Goal: Task Accomplishment & Management: Use online tool/utility

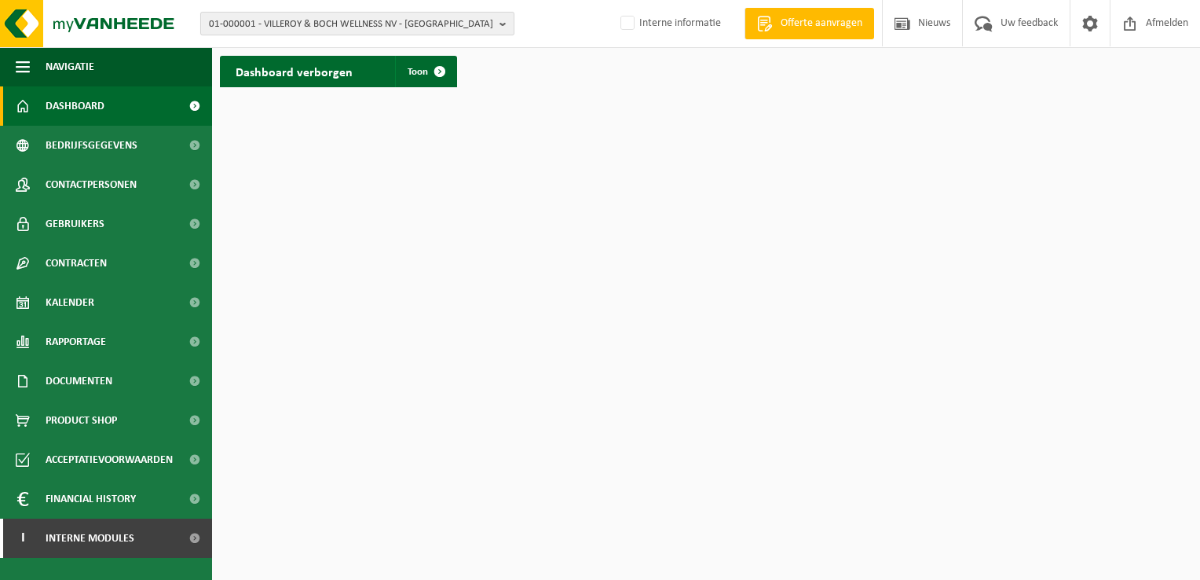
click at [273, 25] on span "01-000001 - VILLEROY & BOCH WELLNESS NV - ROESELARE" at bounding box center [351, 25] width 284 height 24
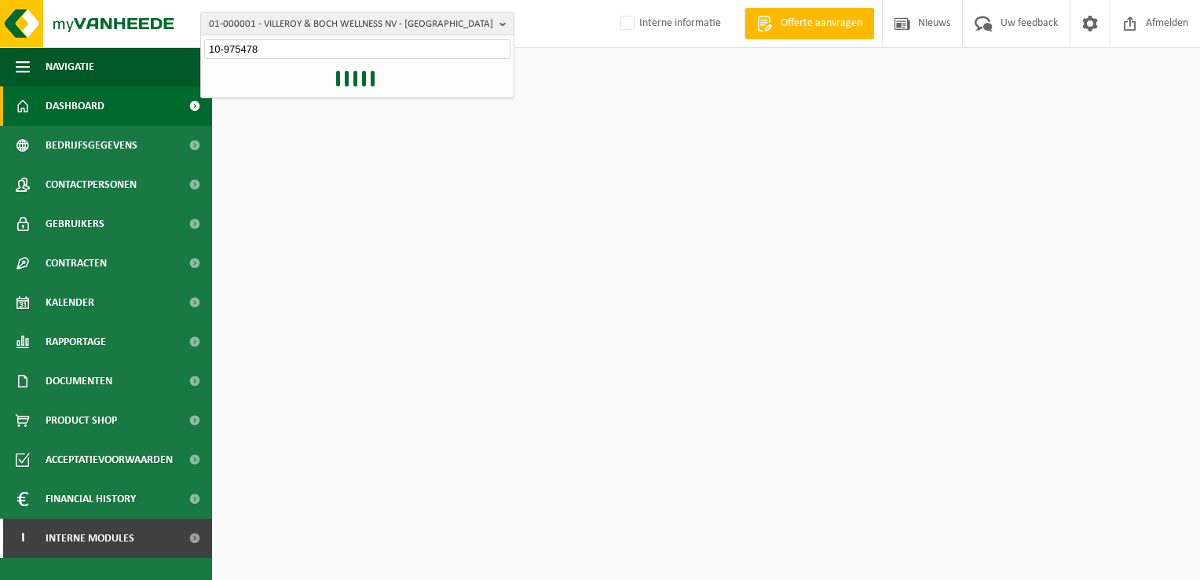
type input "10-975478"
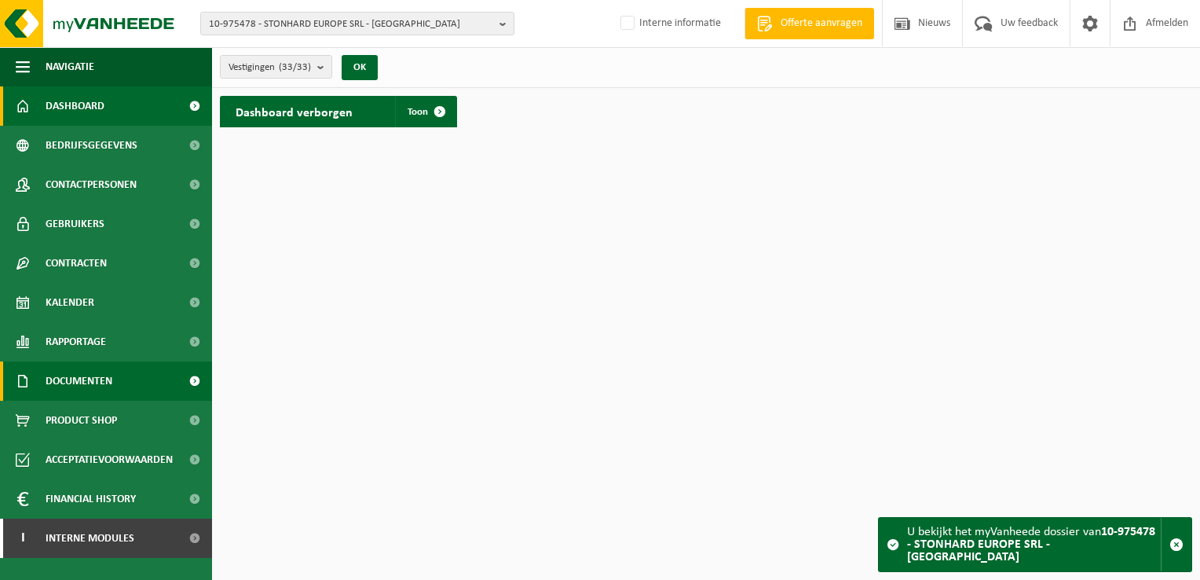
click at [195, 383] on span at bounding box center [194, 380] width 35 height 39
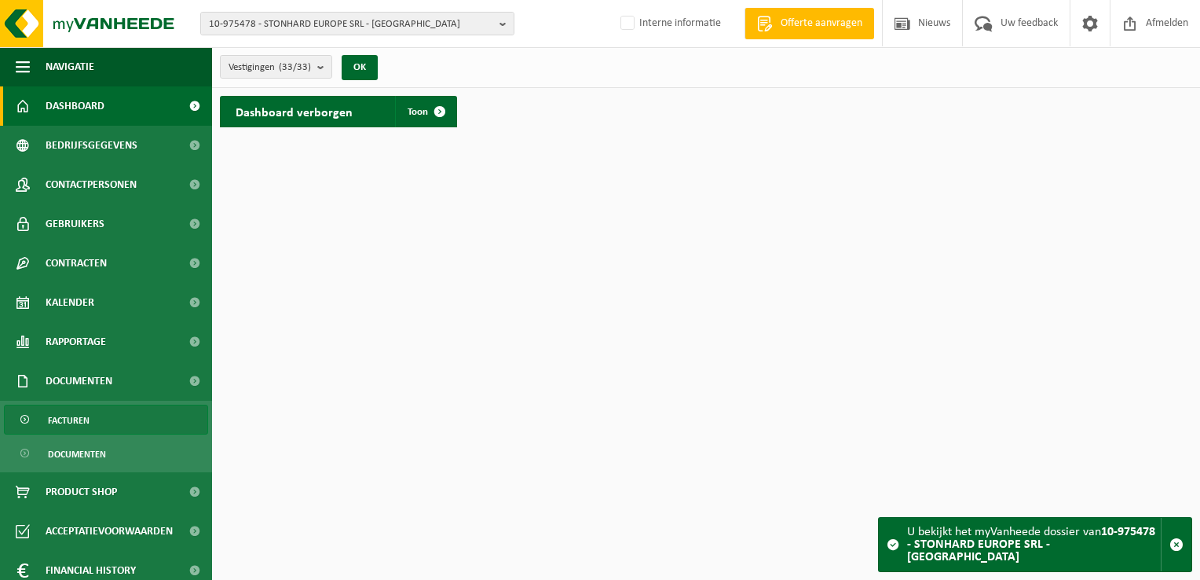
click at [158, 421] on link "Facturen" at bounding box center [106, 420] width 204 height 30
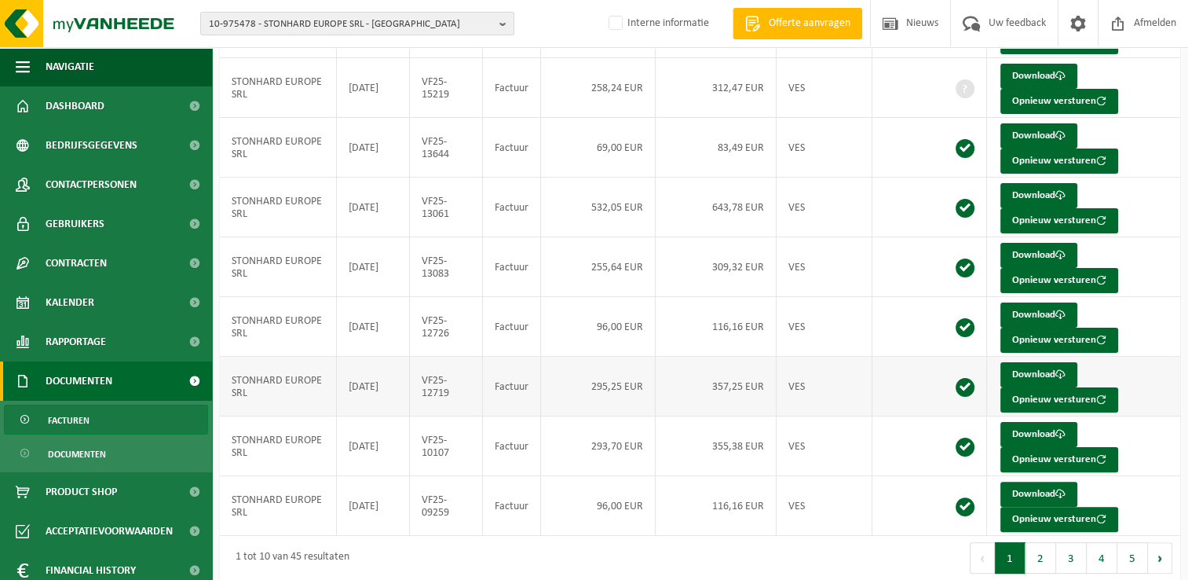
scroll to position [304, 0]
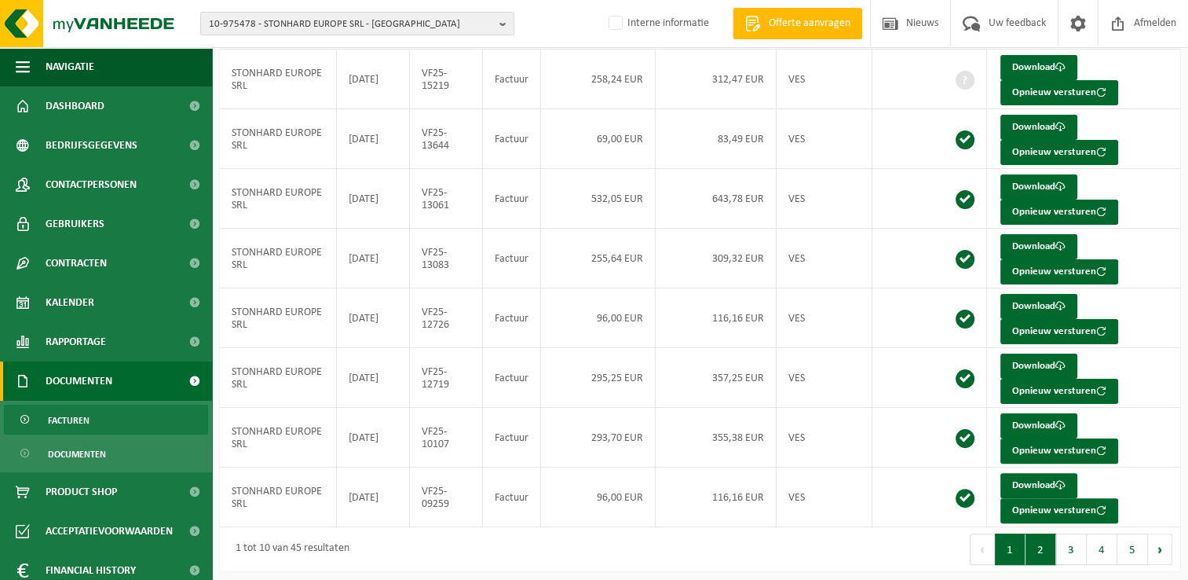
click at [1038, 537] on button "2" at bounding box center [1041, 548] width 31 height 31
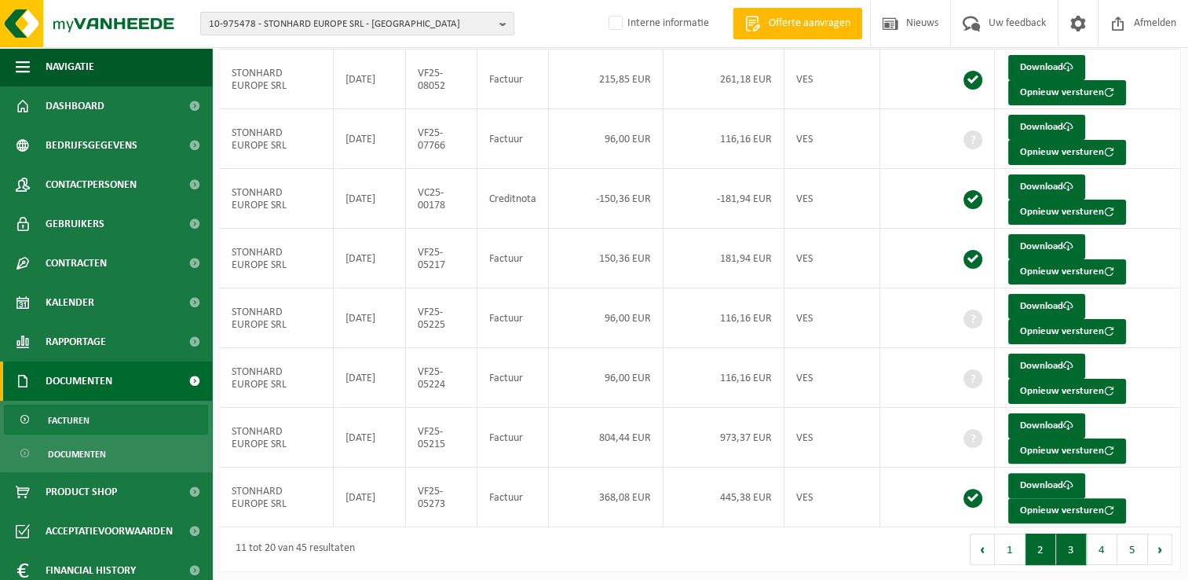
click at [1072, 537] on button "3" at bounding box center [1071, 548] width 31 height 31
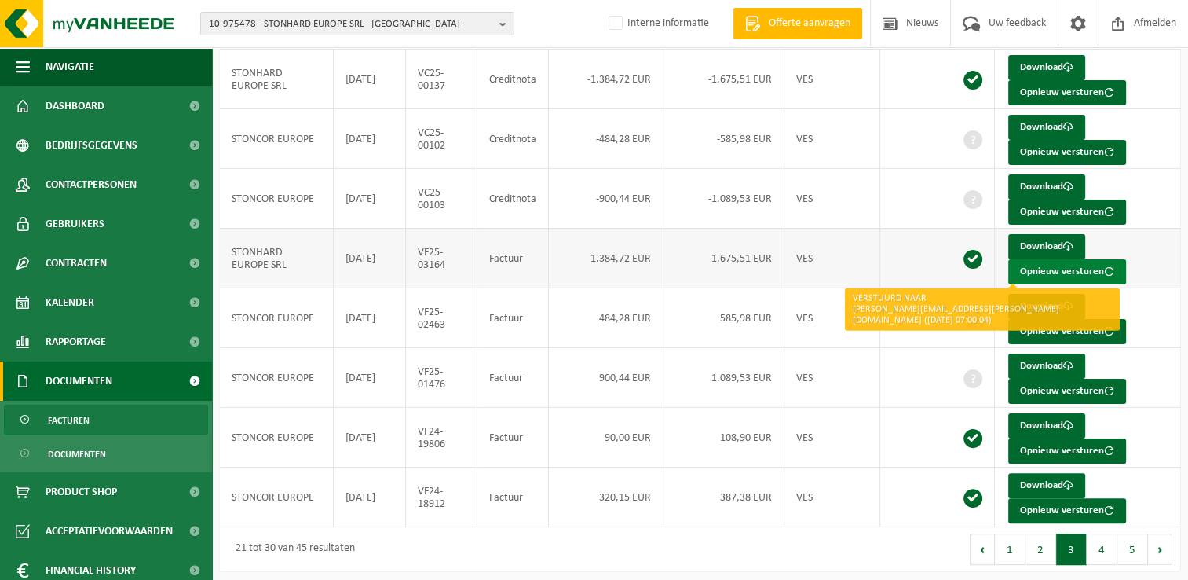
click at [1027, 266] on button "Opnieuw versturen" at bounding box center [1068, 271] width 118 height 25
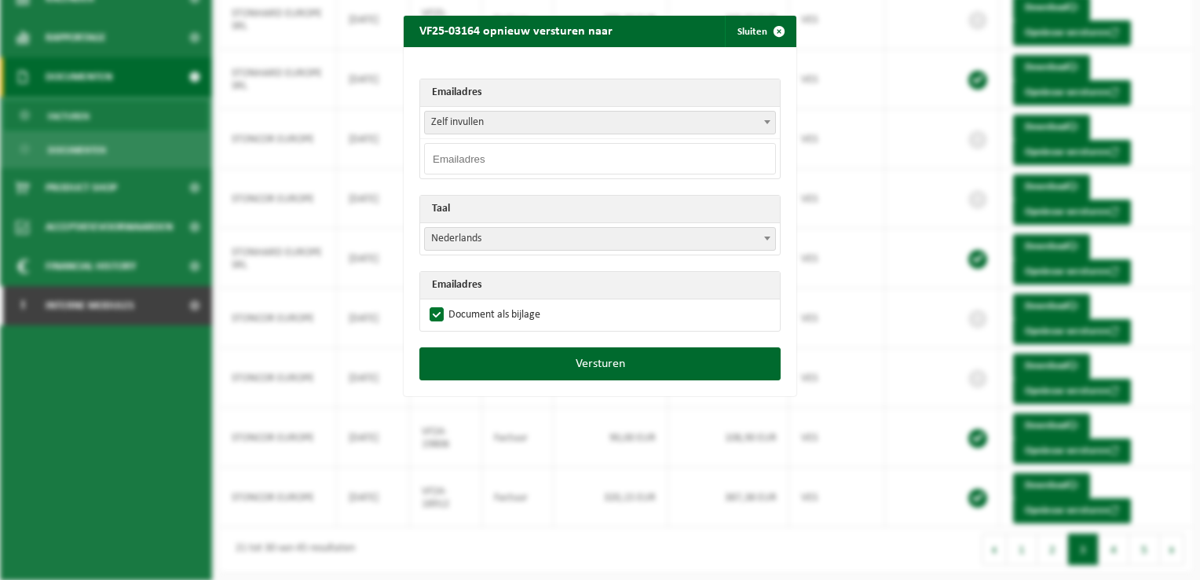
click at [607, 158] on input "email" at bounding box center [600, 158] width 352 height 31
click at [486, 159] on input "email" at bounding box center [600, 158] width 352 height 31
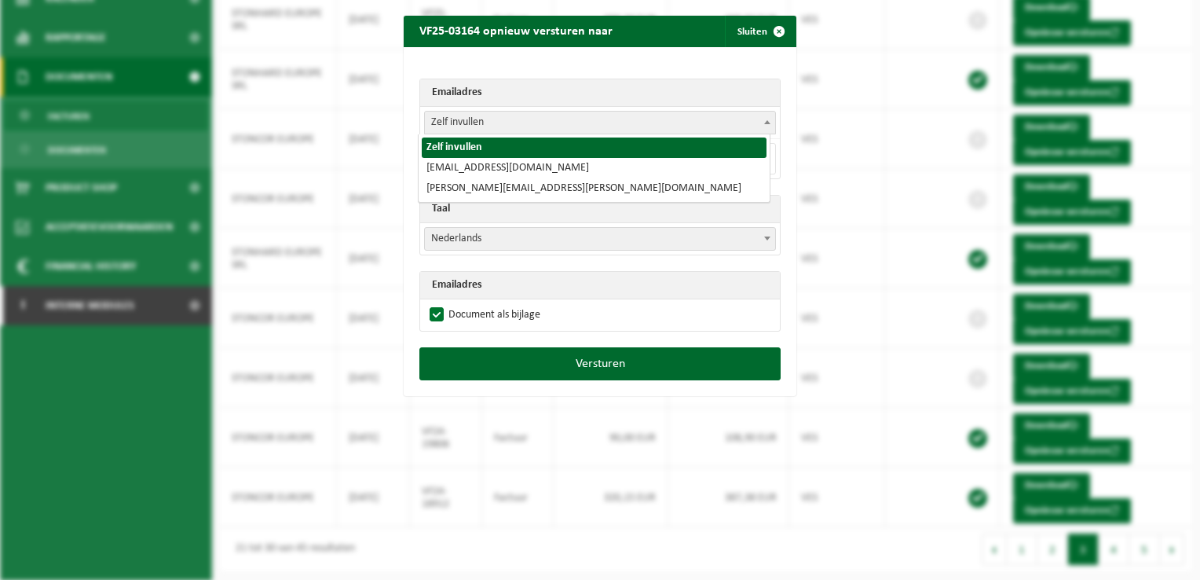
click at [749, 121] on span "Zelf invullen" at bounding box center [600, 123] width 350 height 22
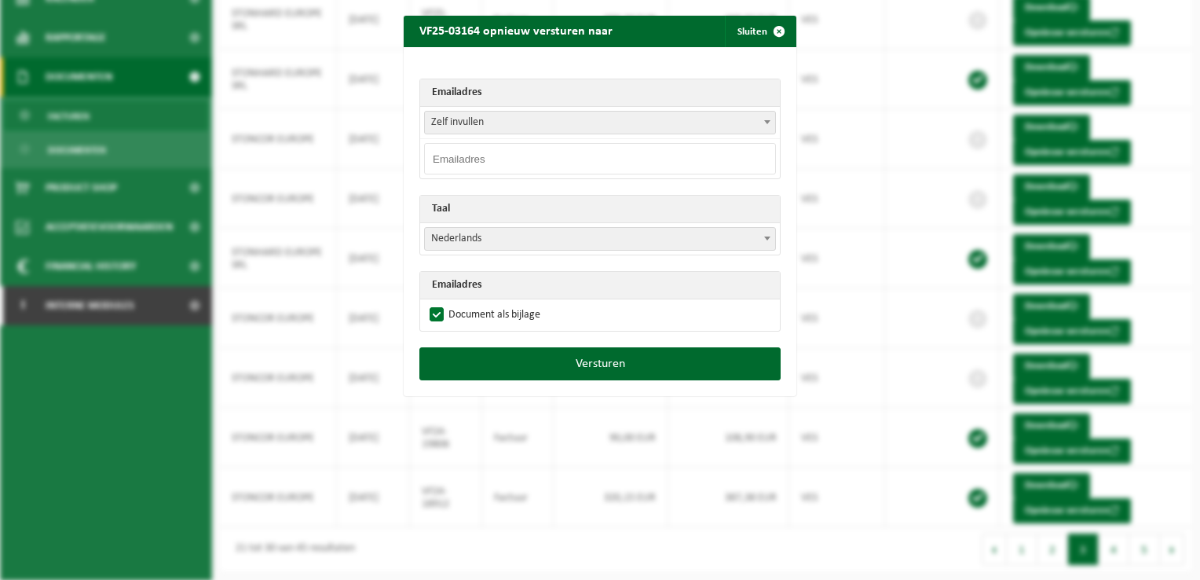
click at [536, 115] on span "Zelf invullen" at bounding box center [600, 123] width 350 height 22
click at [514, 154] on input "email" at bounding box center [600, 158] width 352 height 31
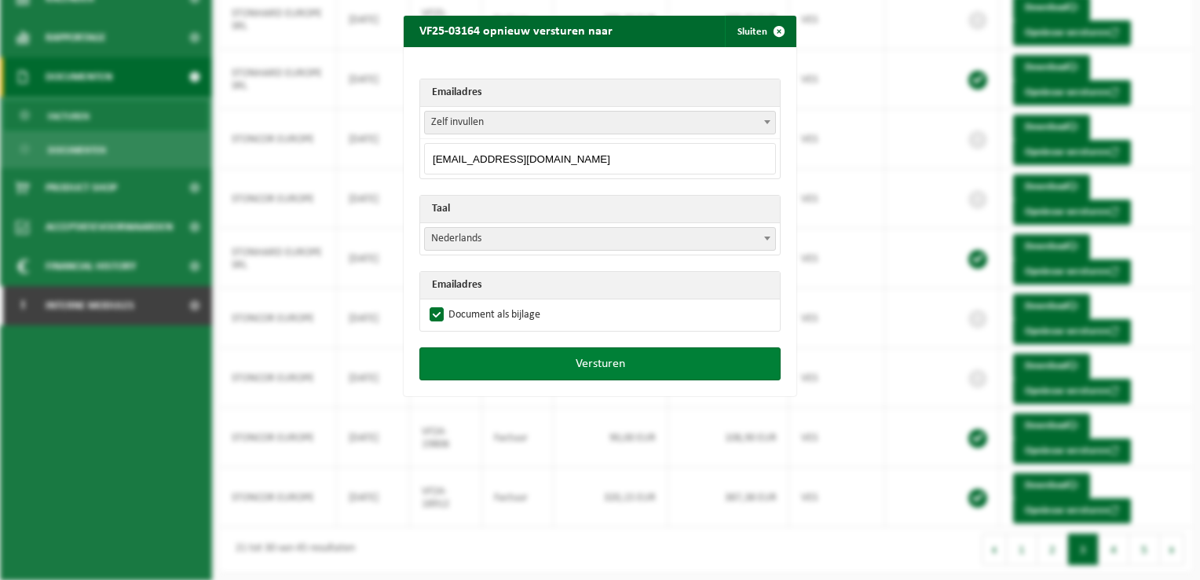
type input "[EMAIL_ADDRESS][DOMAIN_NAME]"
click at [613, 360] on button "Versturen" at bounding box center [599, 363] width 361 height 33
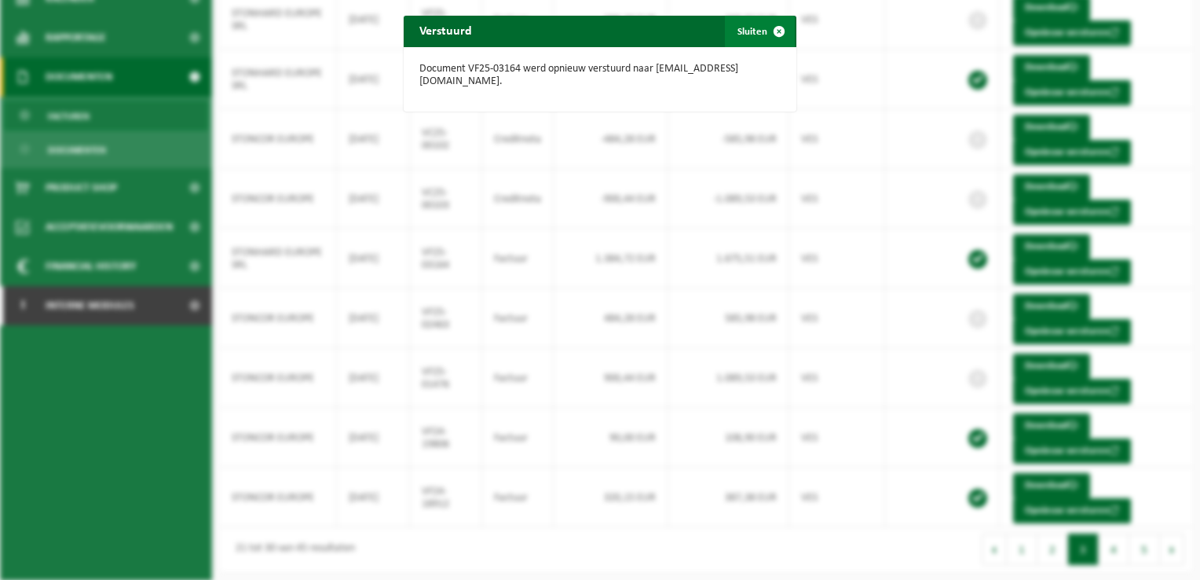
click at [771, 33] on span "button" at bounding box center [778, 31] width 31 height 31
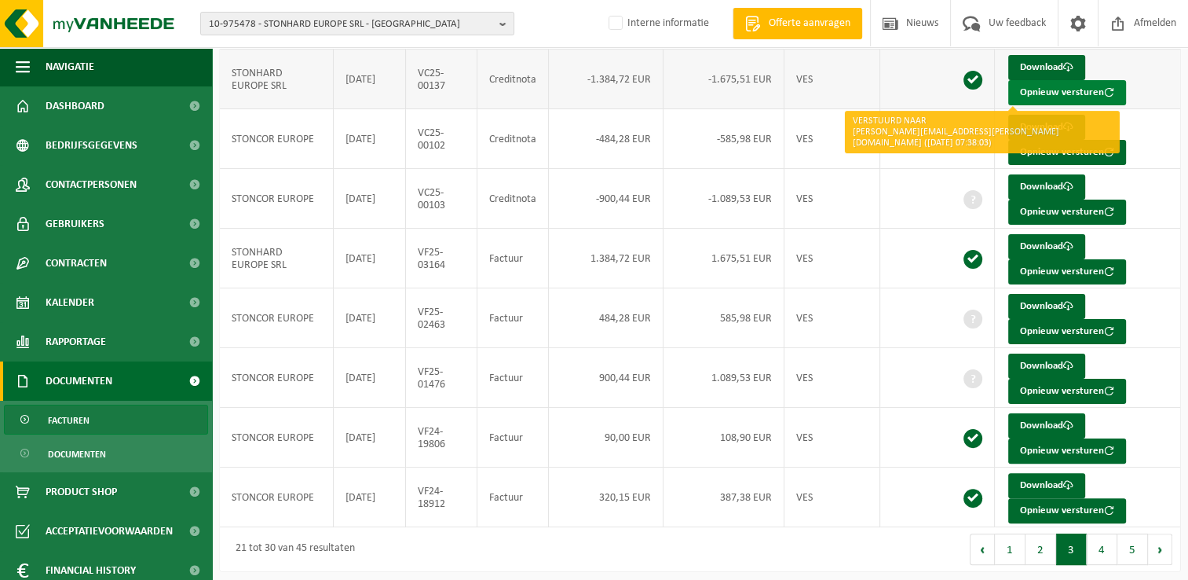
click at [1060, 89] on button "Opnieuw versturen" at bounding box center [1068, 92] width 118 height 25
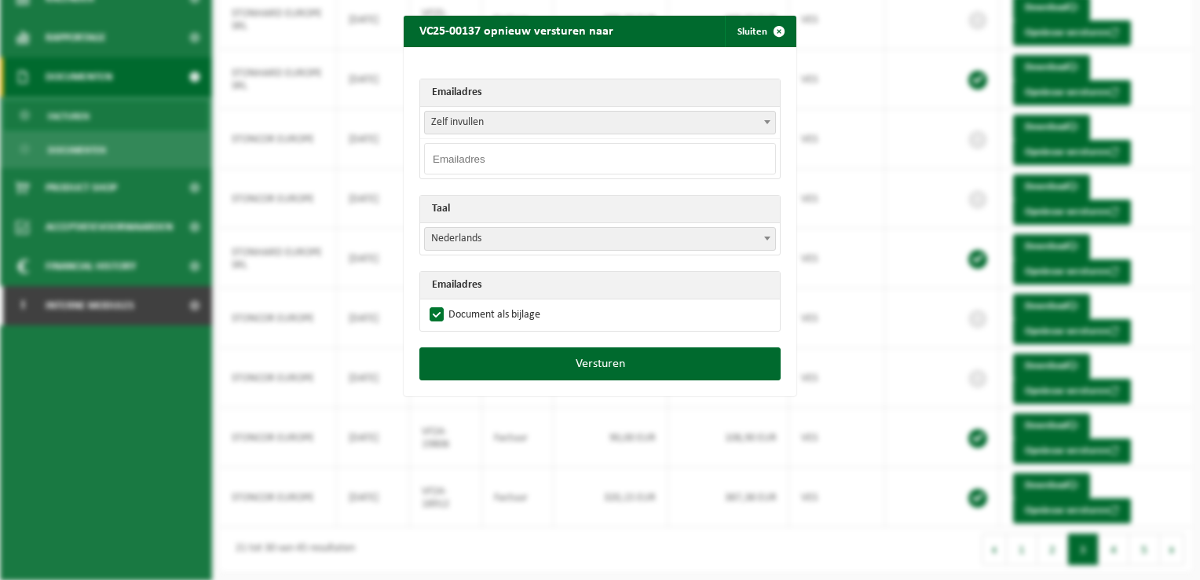
click at [547, 165] on input "email" at bounding box center [600, 158] width 352 height 31
click at [760, 119] on span at bounding box center [768, 122] width 16 height 20
click at [452, 154] on input "email" at bounding box center [600, 158] width 352 height 31
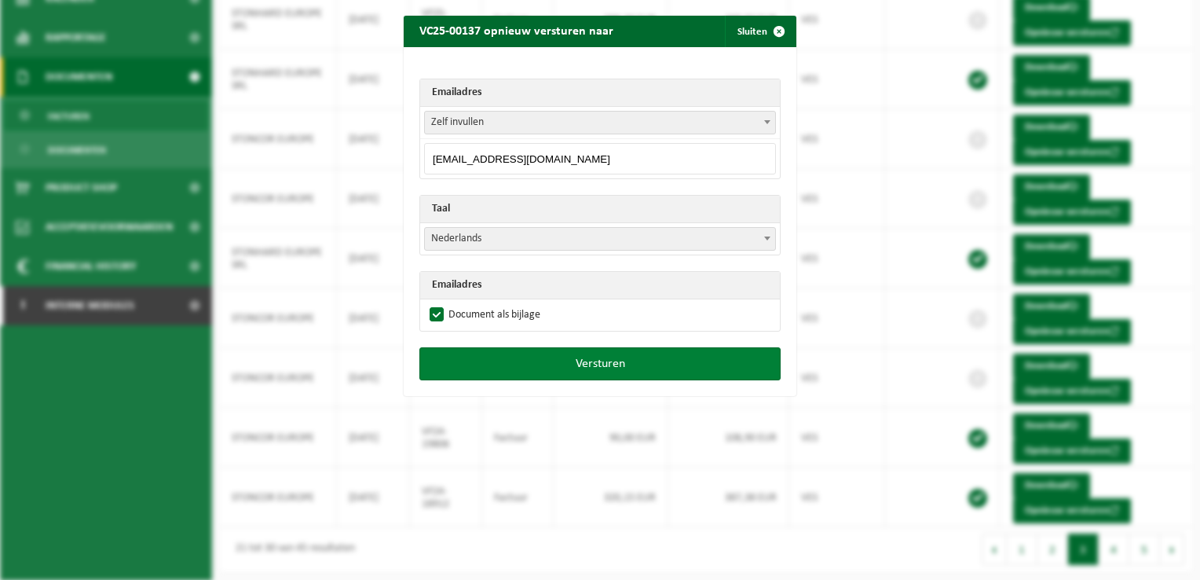
type input "[EMAIL_ADDRESS][DOMAIN_NAME]"
click at [578, 357] on button "Versturen" at bounding box center [599, 363] width 361 height 33
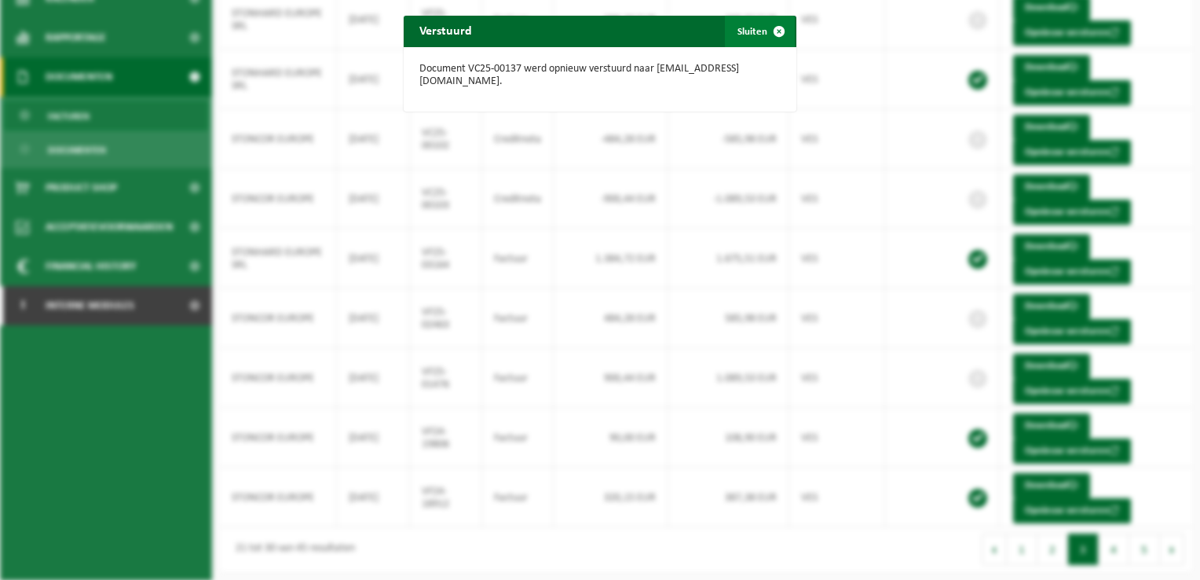
click at [771, 30] on span "button" at bounding box center [778, 31] width 31 height 31
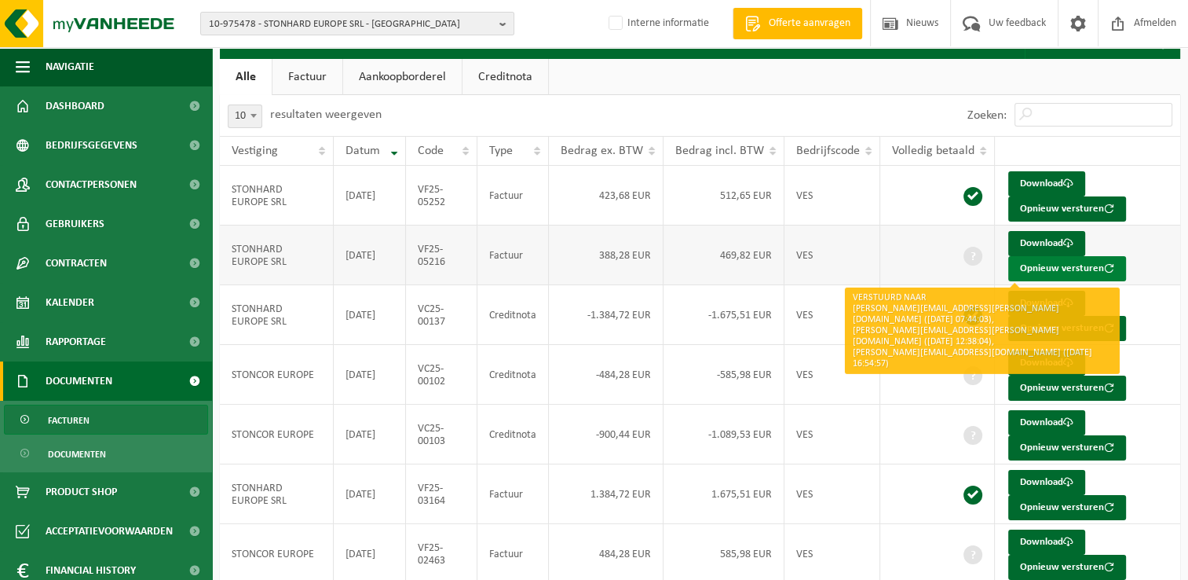
scroll to position [0, 0]
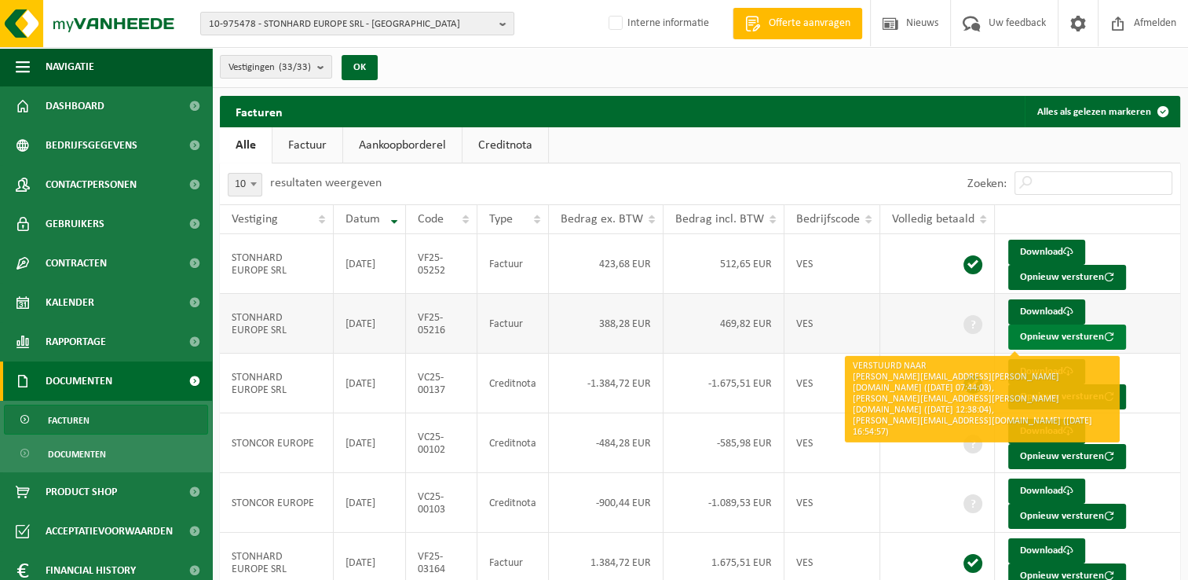
click at [1040, 335] on button "Opnieuw versturen" at bounding box center [1068, 336] width 118 height 25
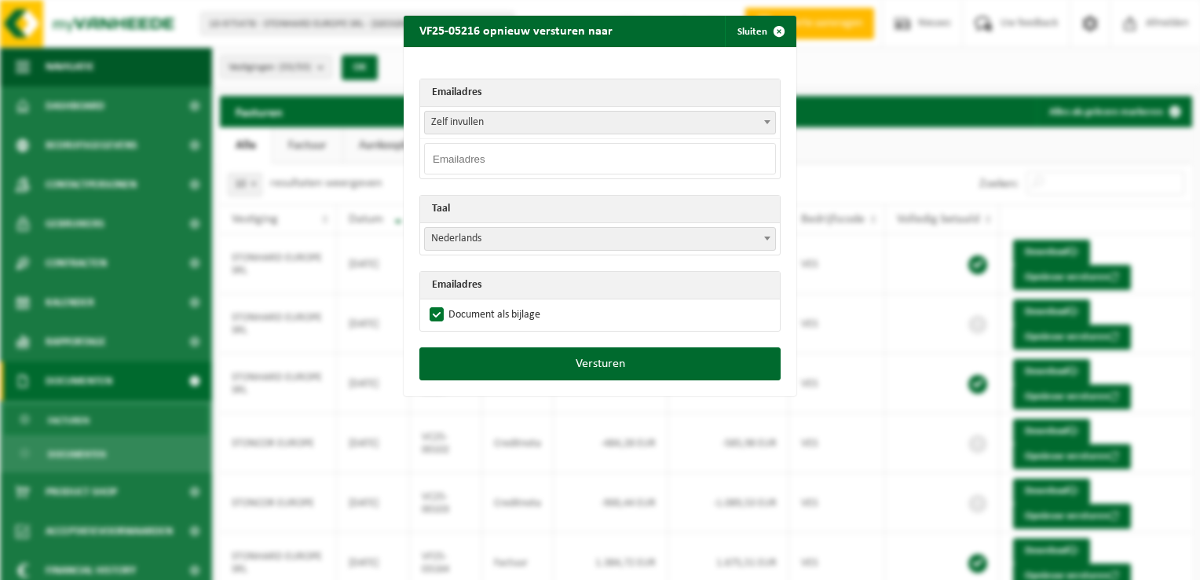
click at [525, 159] on input "email" at bounding box center [600, 158] width 352 height 31
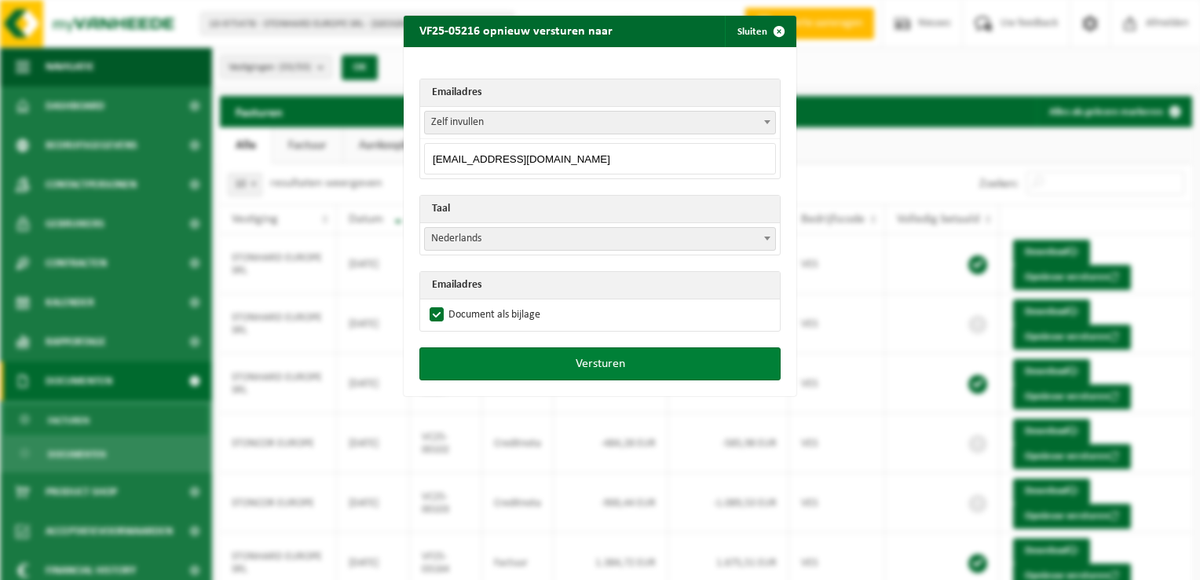
type input "[EMAIL_ADDRESS][DOMAIN_NAME]"
click at [580, 364] on button "Versturen" at bounding box center [599, 363] width 361 height 33
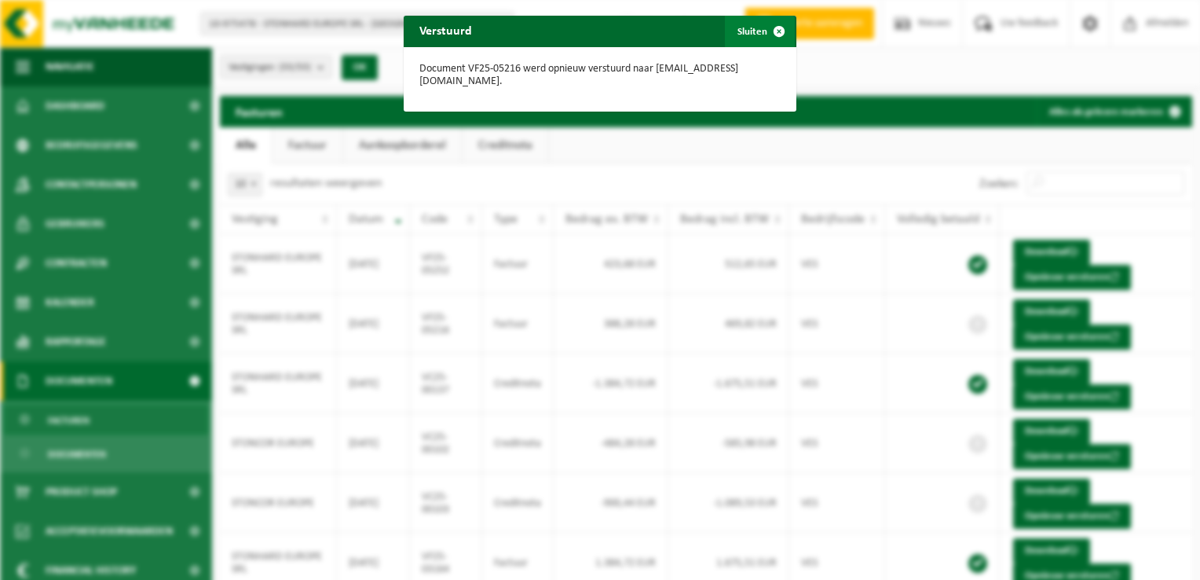
click at [770, 27] on span "button" at bounding box center [778, 31] width 31 height 31
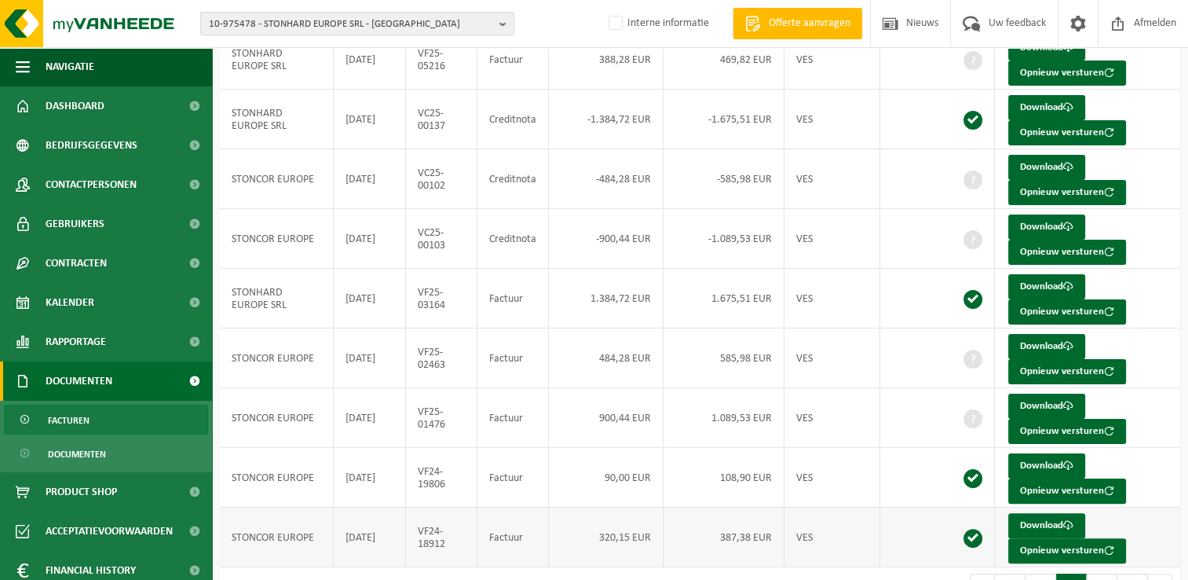
scroll to position [305, 0]
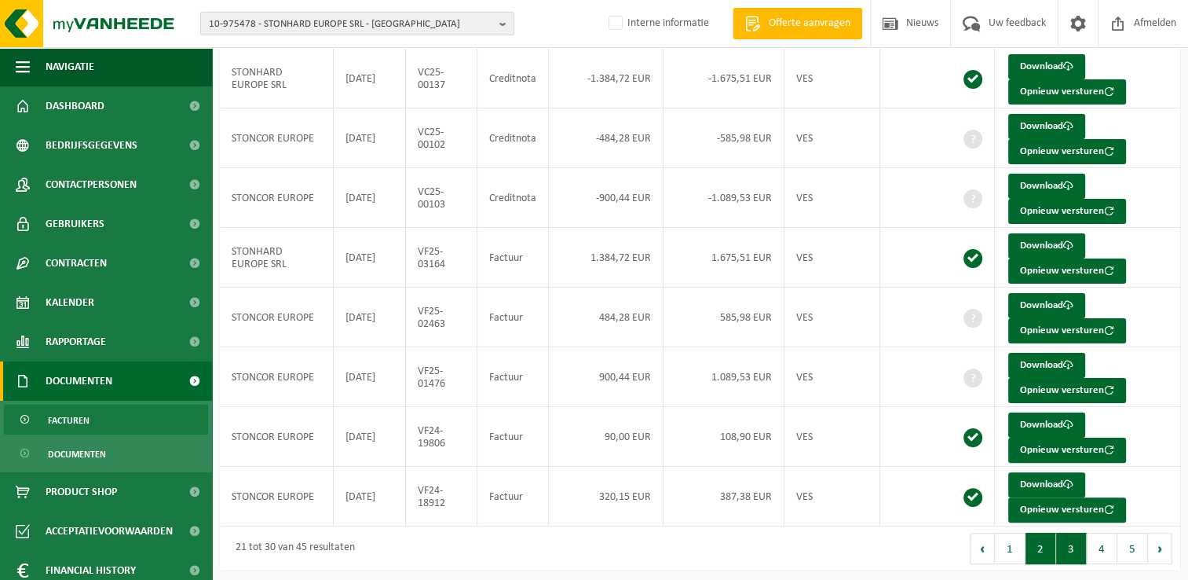
click at [1047, 540] on button "2" at bounding box center [1041, 548] width 31 height 31
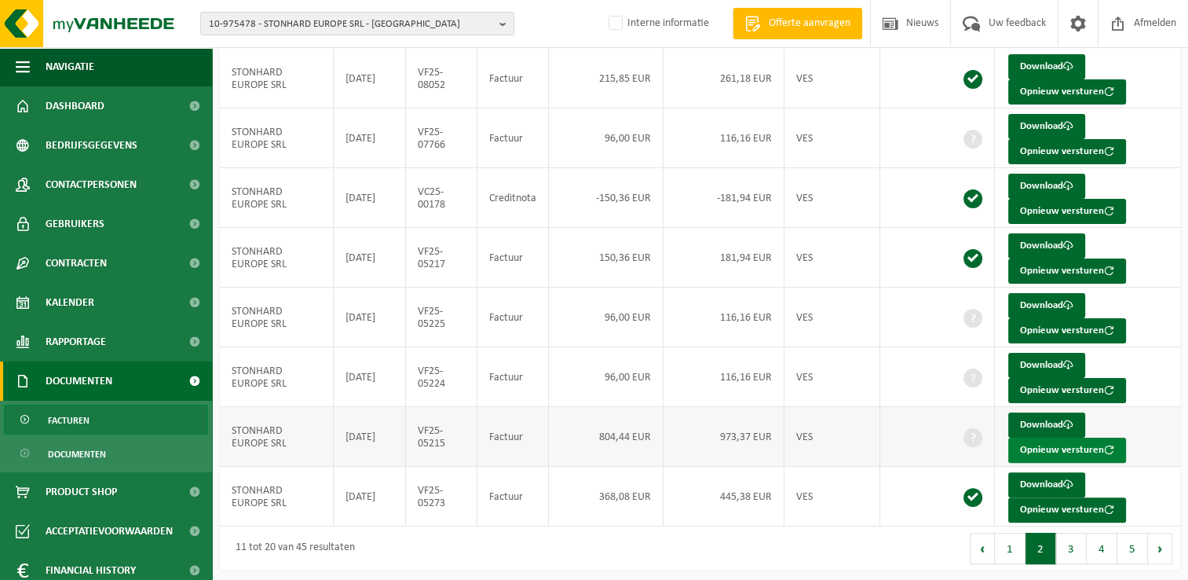
click at [1043, 446] on button "Opnieuw versturen" at bounding box center [1068, 450] width 118 height 25
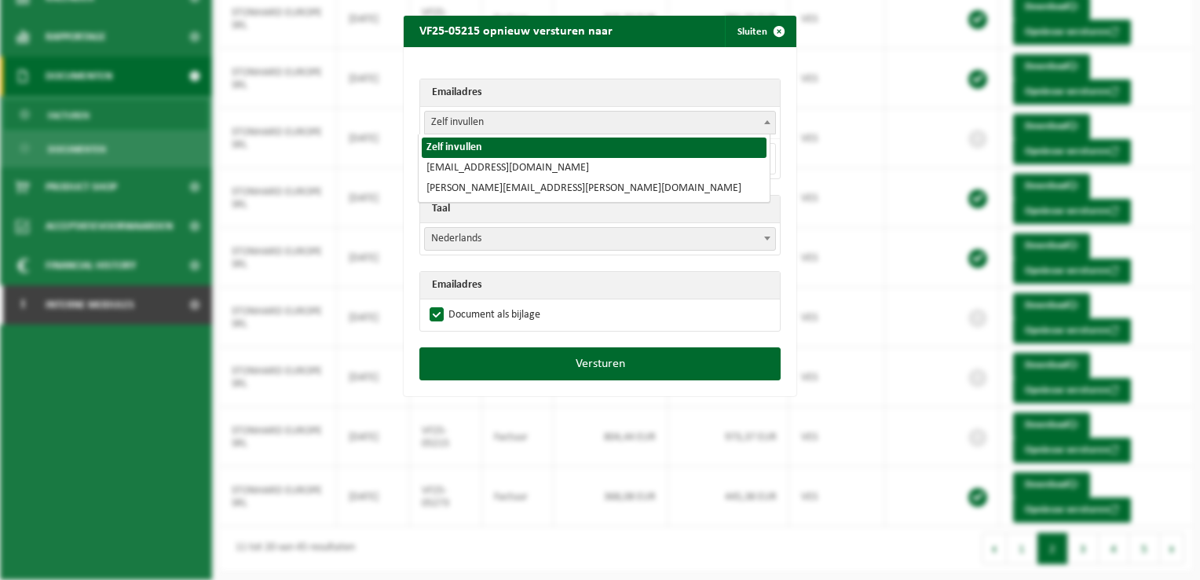
click at [764, 123] on b at bounding box center [767, 122] width 6 height 4
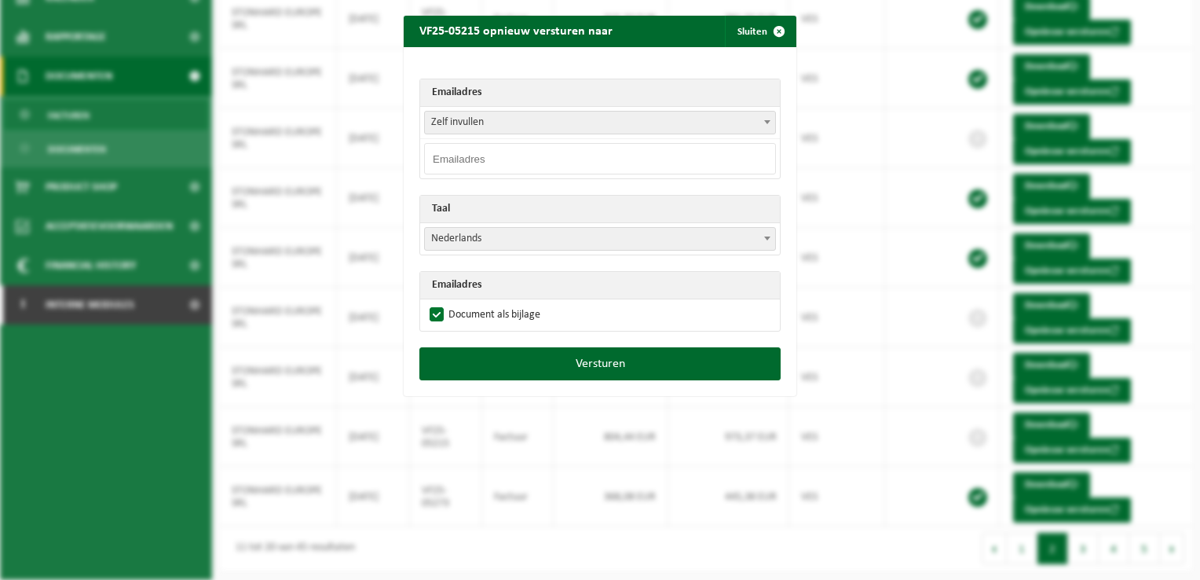
click at [566, 155] on input "email" at bounding box center [600, 158] width 352 height 31
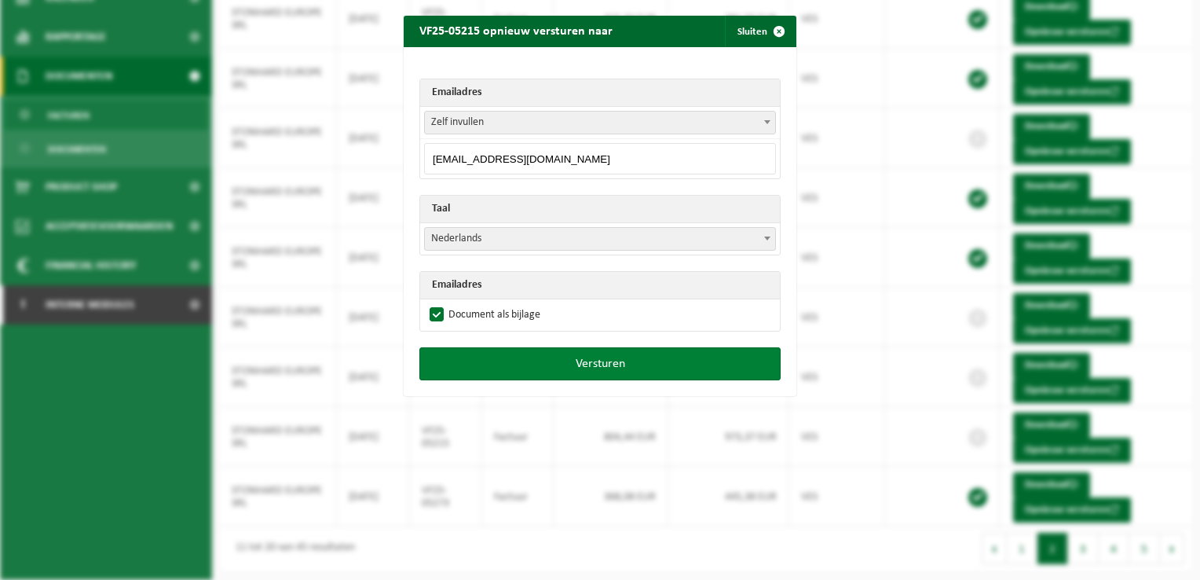
type input "[EMAIL_ADDRESS][DOMAIN_NAME]"
click at [627, 353] on button "Versturen" at bounding box center [599, 363] width 361 height 33
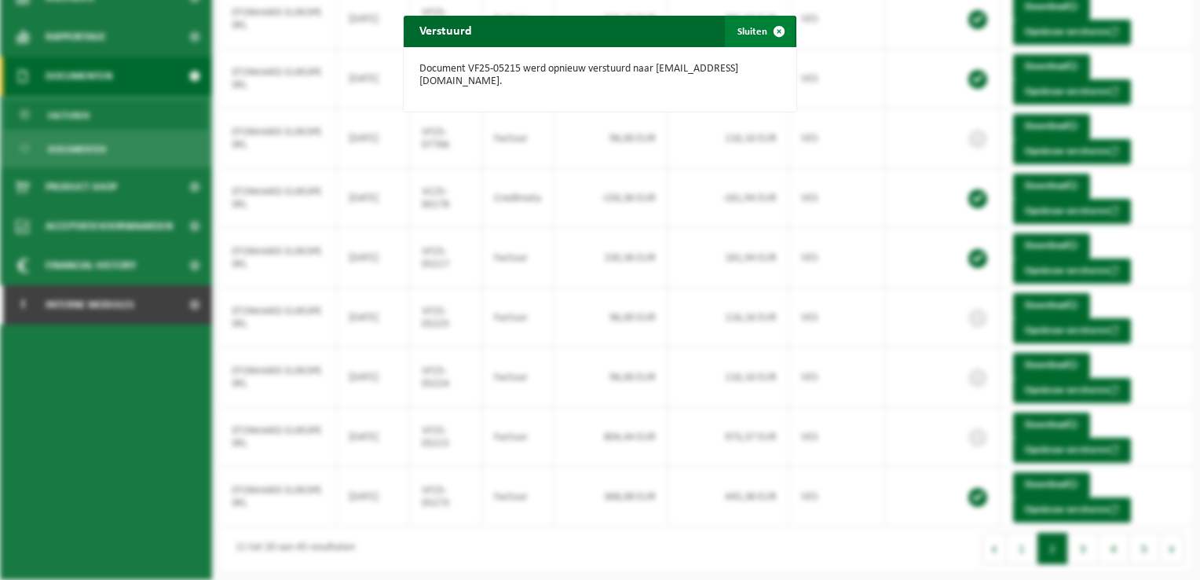
click at [774, 31] on span "button" at bounding box center [778, 31] width 31 height 31
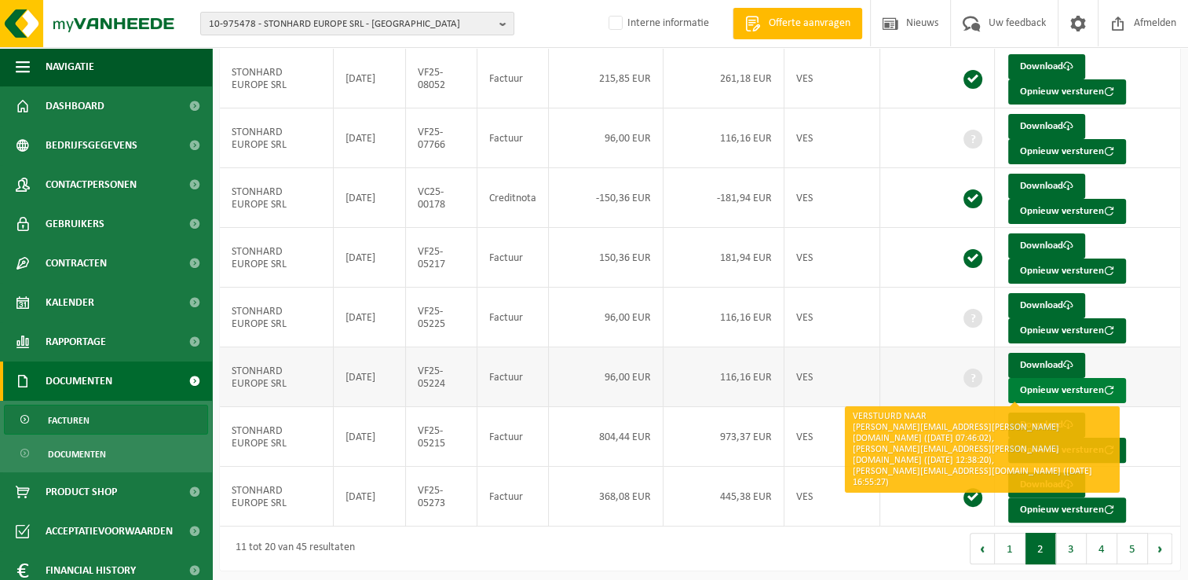
click at [1053, 385] on button "Opnieuw versturen" at bounding box center [1068, 390] width 118 height 25
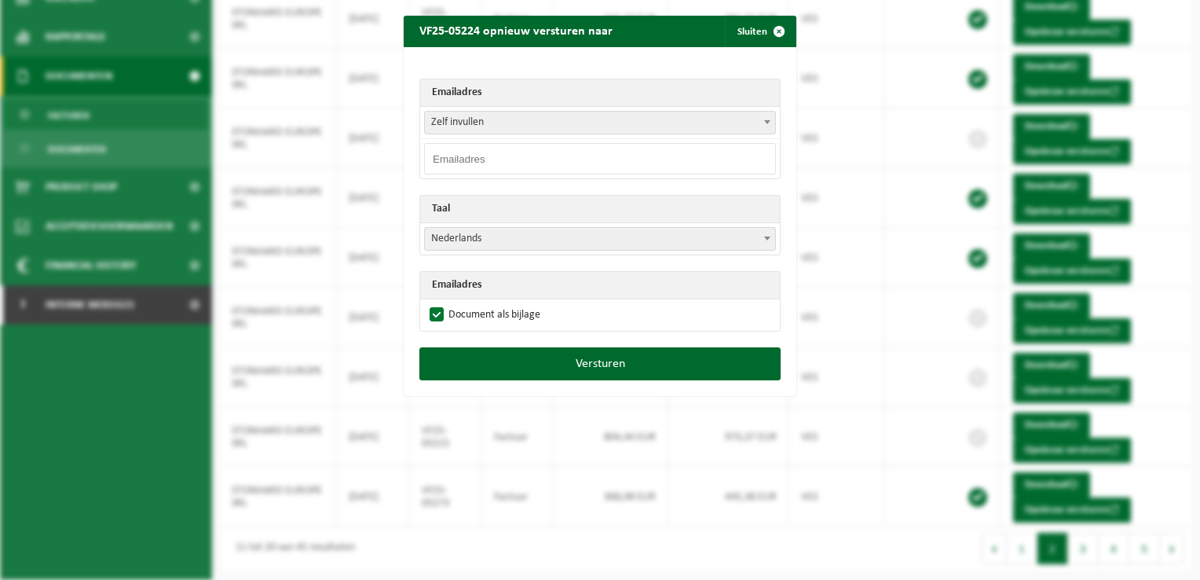
click at [472, 159] on input "email" at bounding box center [600, 158] width 352 height 31
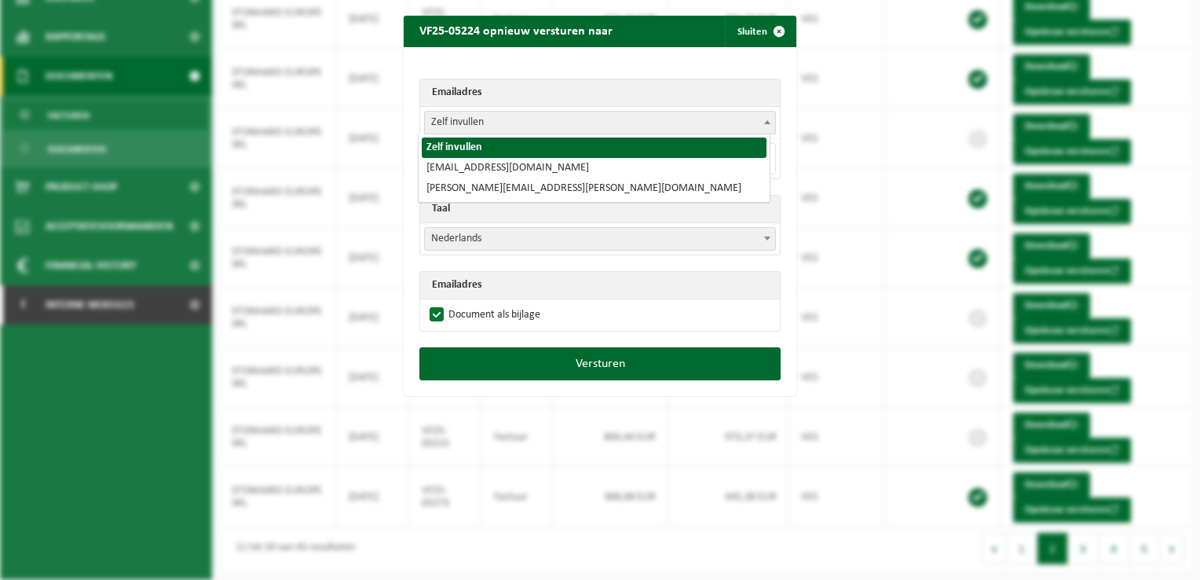
click at [764, 122] on b at bounding box center [767, 122] width 6 height 4
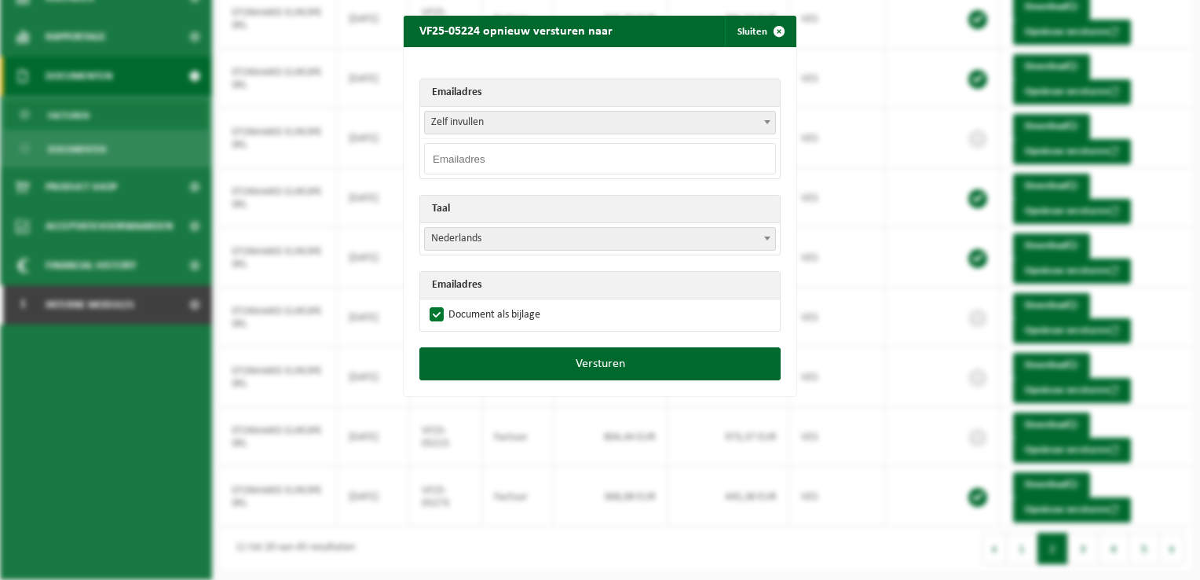
click at [445, 159] on input "email" at bounding box center [600, 158] width 352 height 31
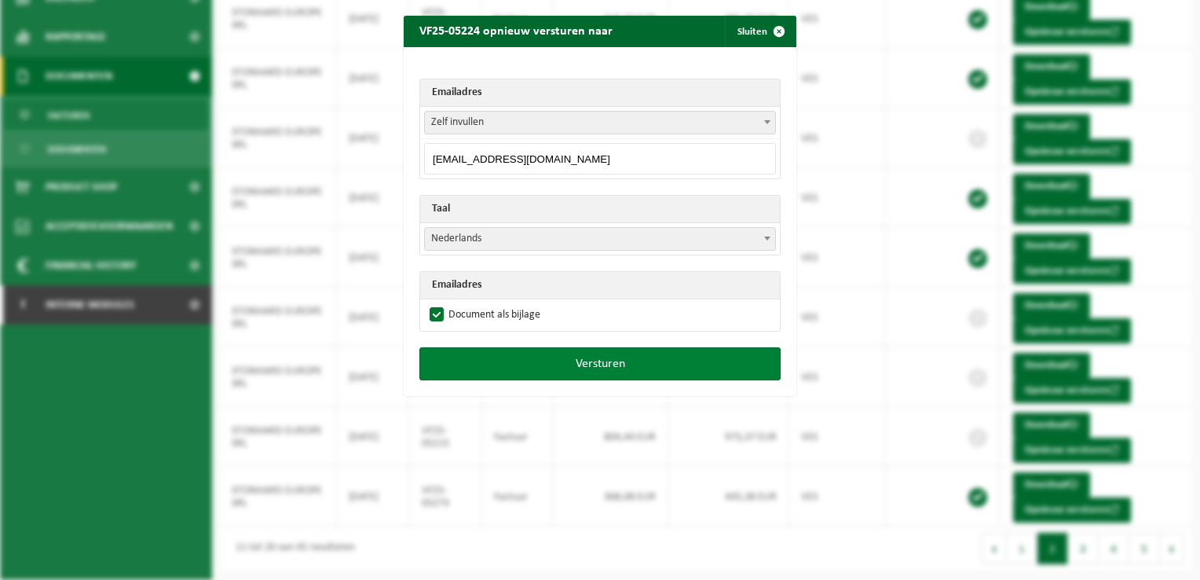
type input "[EMAIL_ADDRESS][DOMAIN_NAME]"
click at [586, 360] on button "Versturen" at bounding box center [599, 363] width 361 height 33
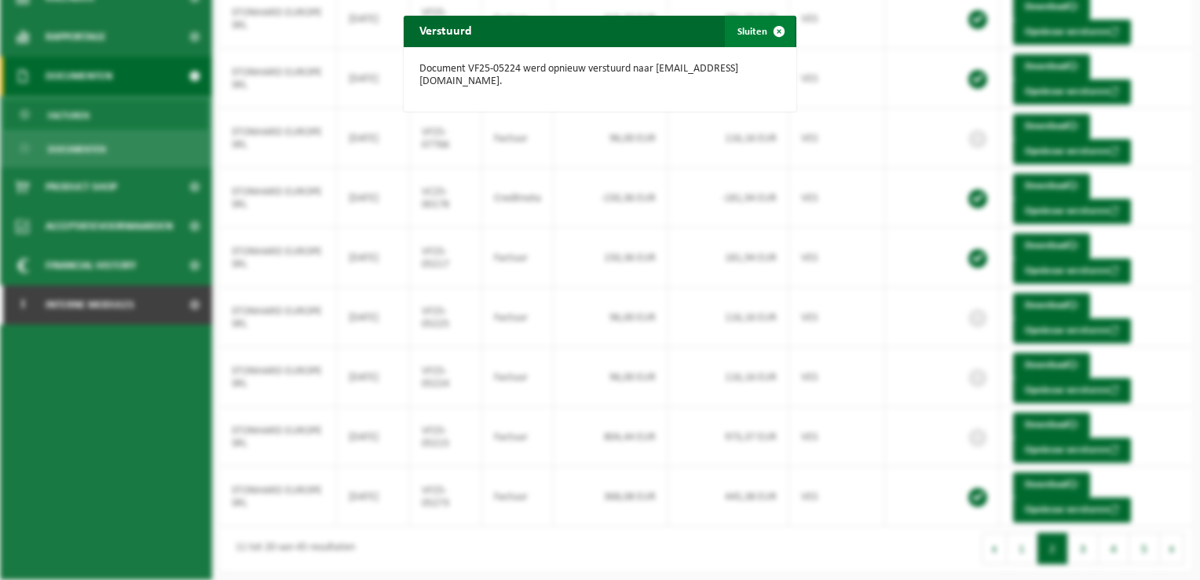
click at [771, 33] on span "button" at bounding box center [778, 31] width 31 height 31
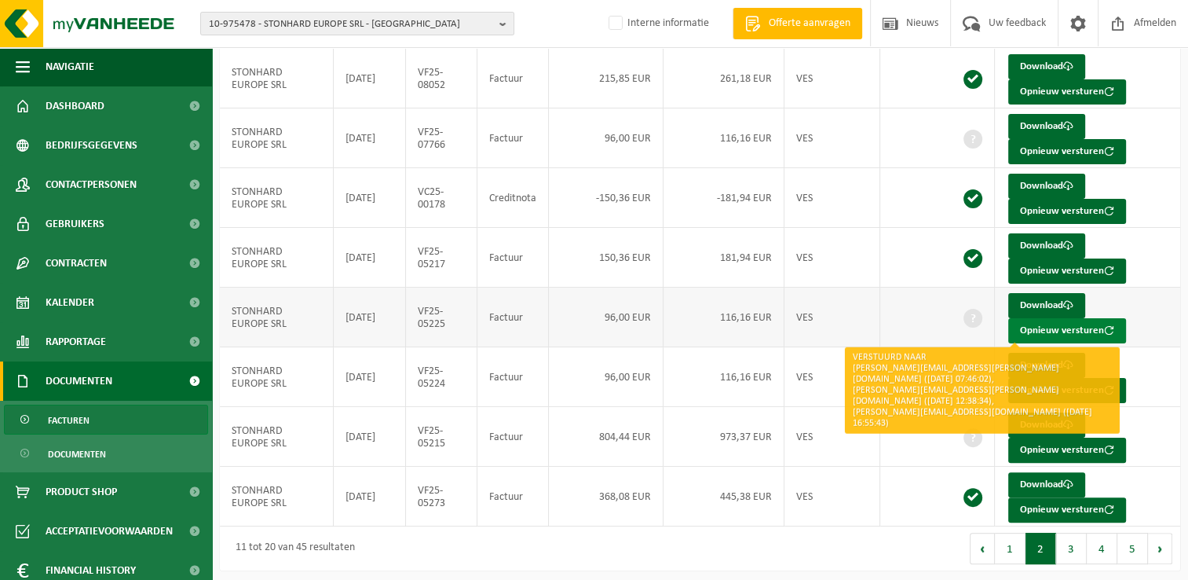
click at [1043, 325] on button "Opnieuw versturen" at bounding box center [1068, 330] width 118 height 25
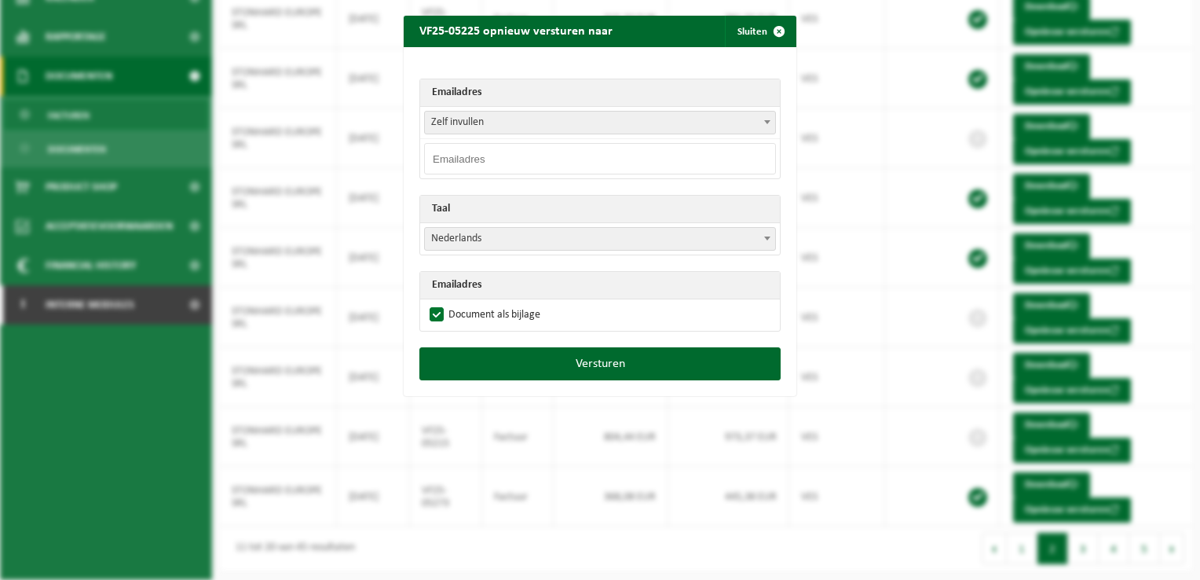
click at [465, 162] on input "email" at bounding box center [600, 158] width 352 height 31
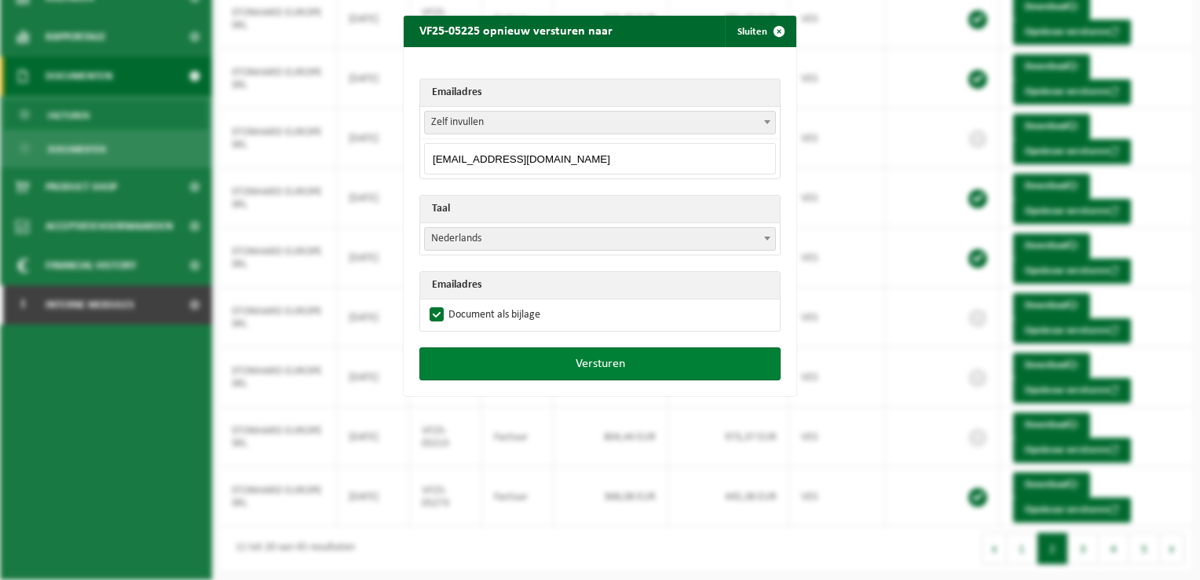
type input "[EMAIL_ADDRESS][DOMAIN_NAME]"
click at [548, 357] on button "Versturen" at bounding box center [599, 363] width 361 height 33
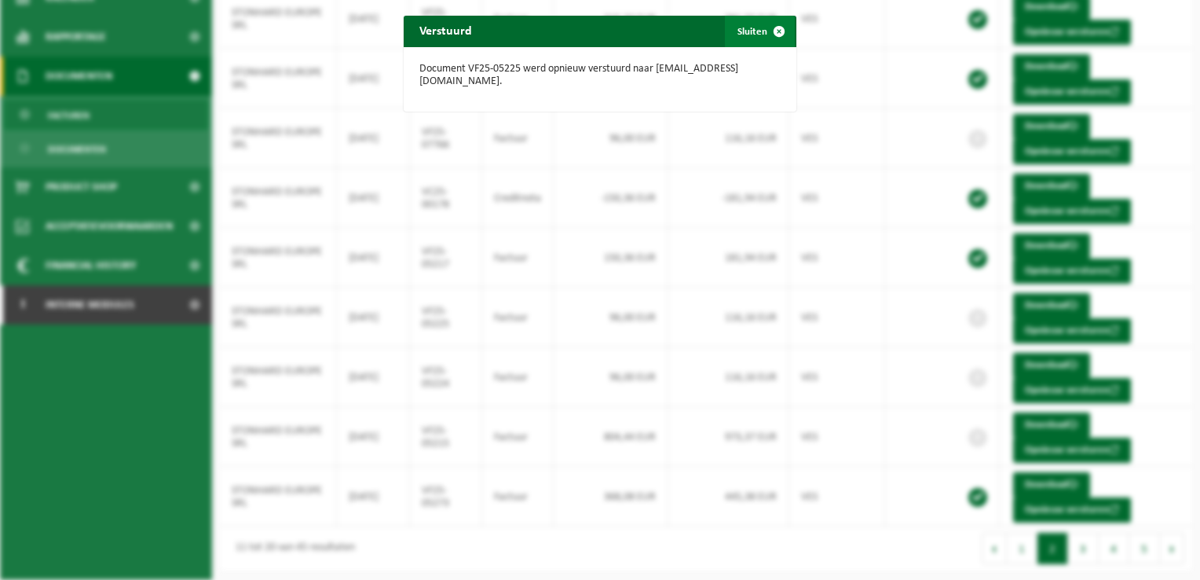
click at [773, 33] on span "button" at bounding box center [778, 31] width 31 height 31
